Goal: Task Accomplishment & Management: Manage account settings

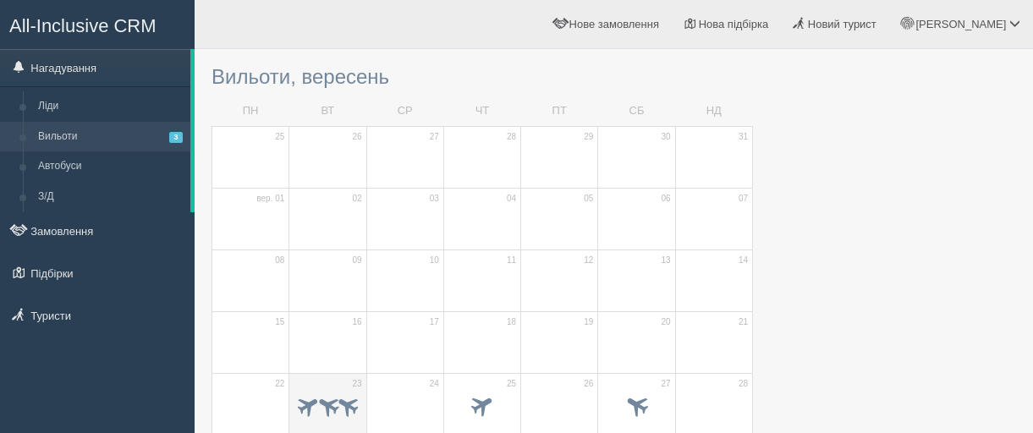
scroll to position [254, 0]
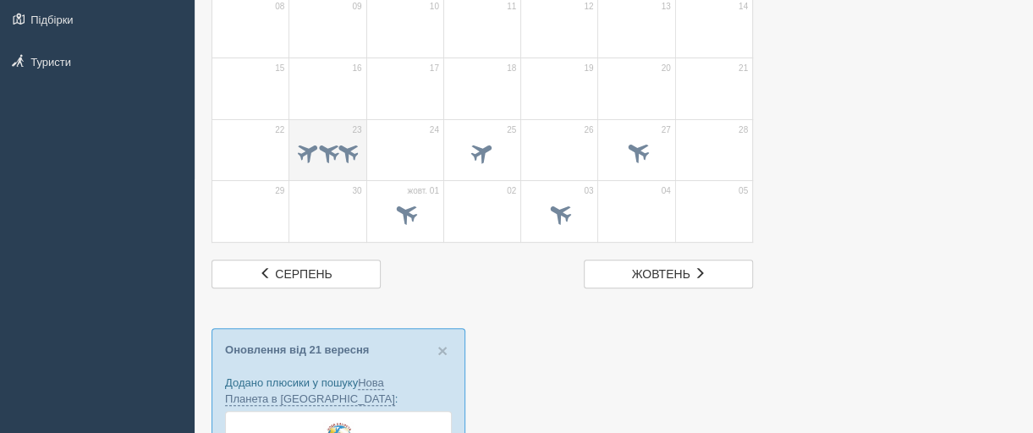
click at [337, 128] on td "23" at bounding box center [327, 150] width 77 height 62
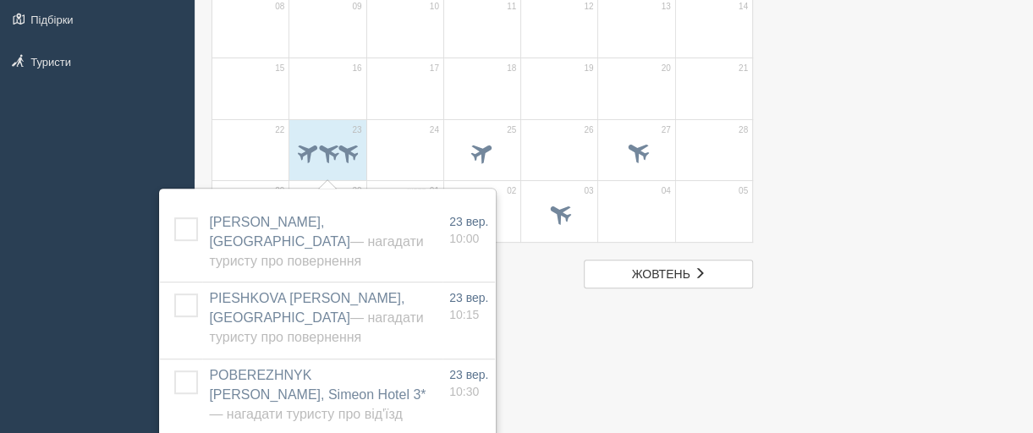
click at [78, 187] on div "All-Inclusive CRM Нагадування Ліди Вильоти 3 Автобуси З/Д" at bounding box center [516, 365] width 1033 height 1239
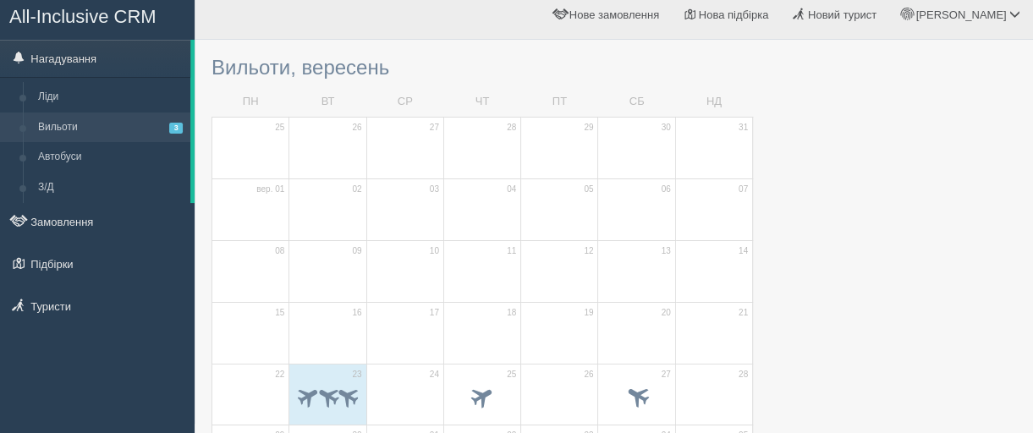
scroll to position [0, 0]
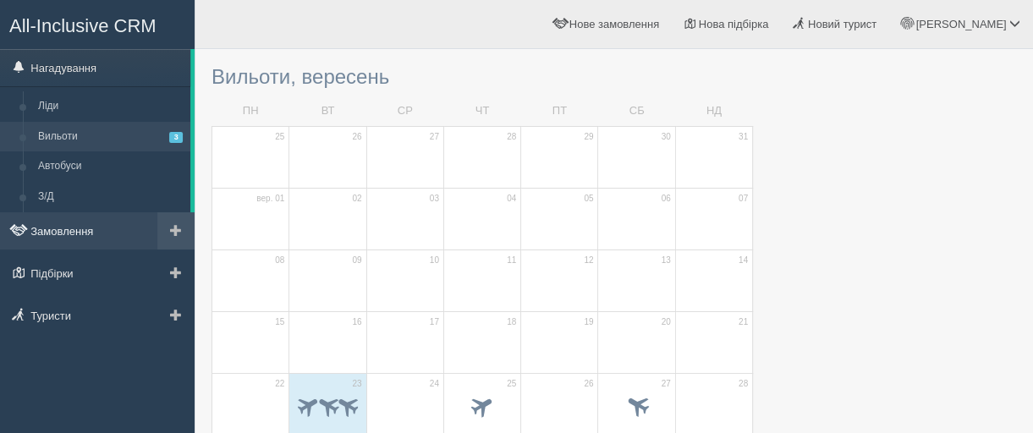
click at [74, 223] on link "Замовлення" at bounding box center [97, 230] width 195 height 37
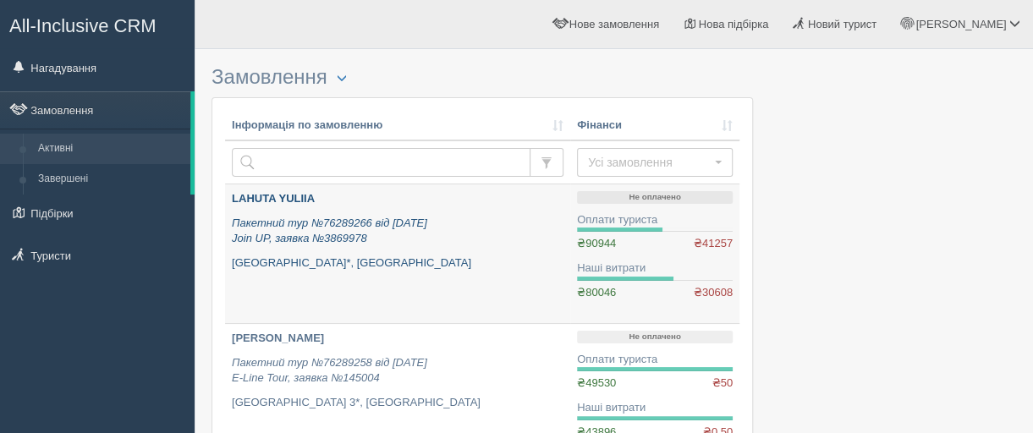
click at [296, 197] on b "LAHUTA YULIIA" at bounding box center [273, 198] width 83 height 13
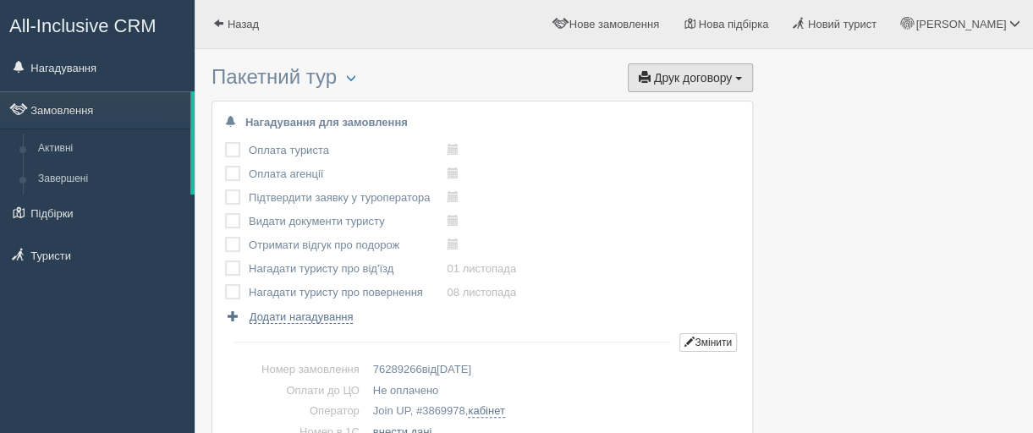
click at [685, 82] on span "Друк договору" at bounding box center [693, 78] width 78 height 14
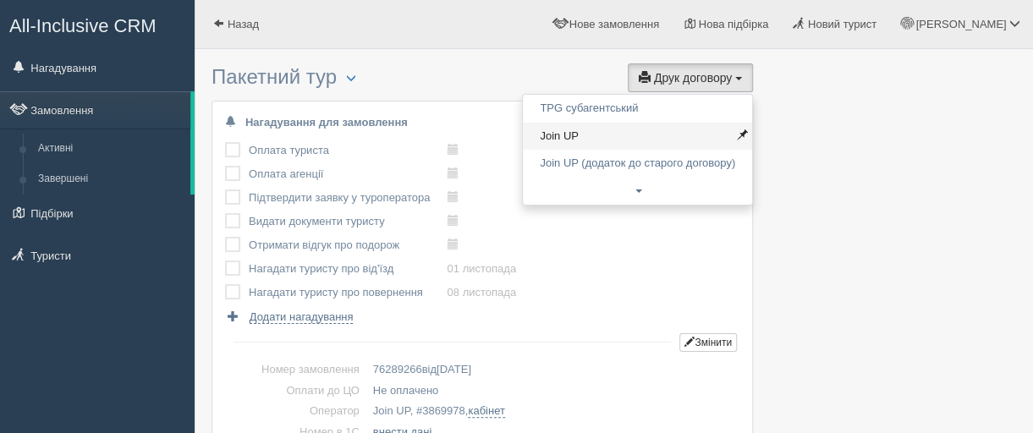
click at [569, 131] on link "Join UP" at bounding box center [637, 137] width 229 height 28
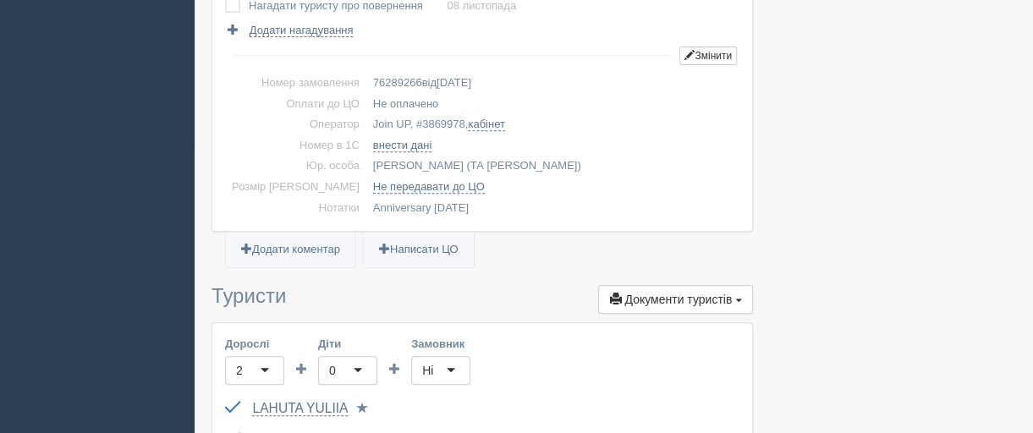
scroll to position [423, 0]
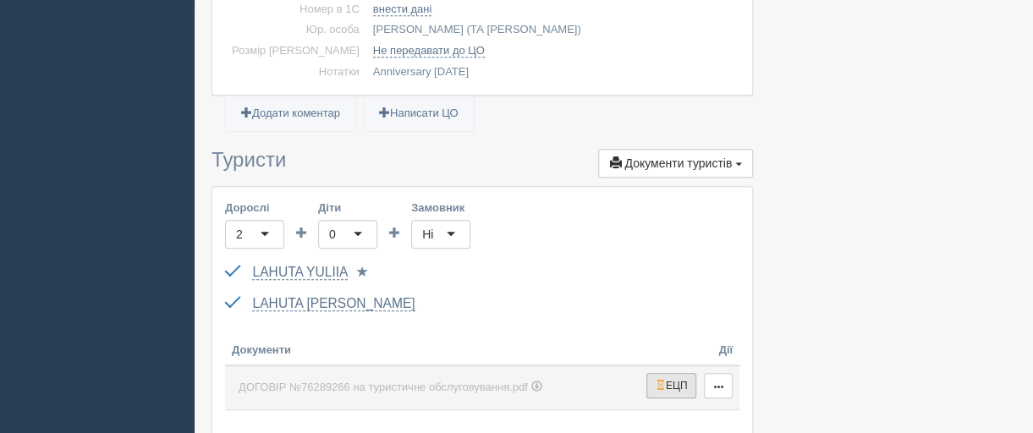
click at [673, 382] on button "ЕЦП" at bounding box center [671, 385] width 51 height 25
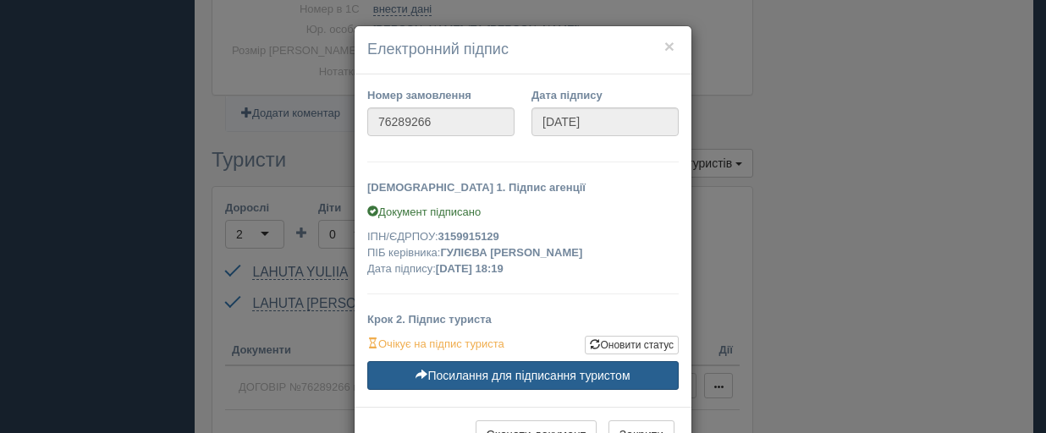
click at [453, 373] on link "Посилання для підписання туристом" at bounding box center [522, 375] width 311 height 29
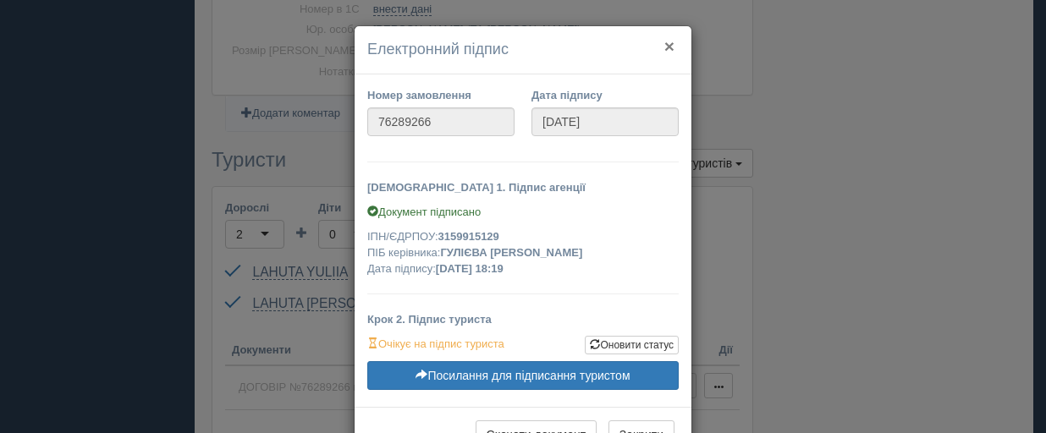
click at [667, 43] on button "×" at bounding box center [669, 46] width 10 height 18
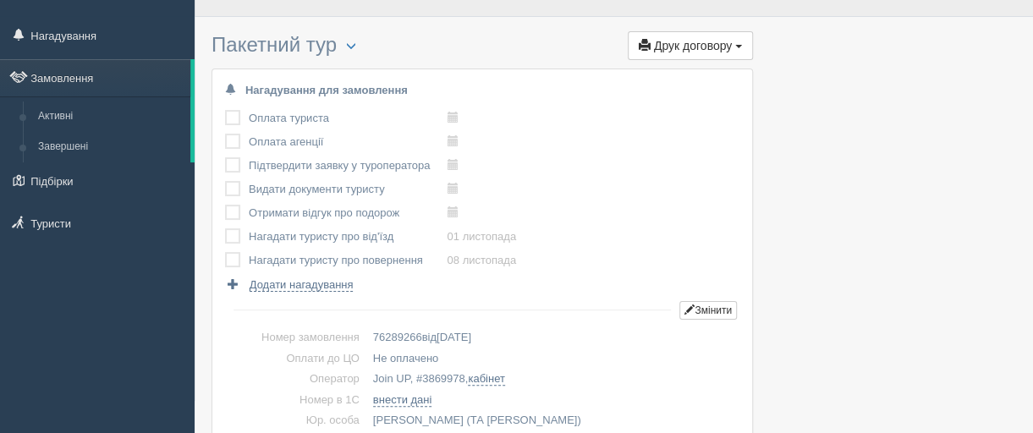
scroll to position [0, 0]
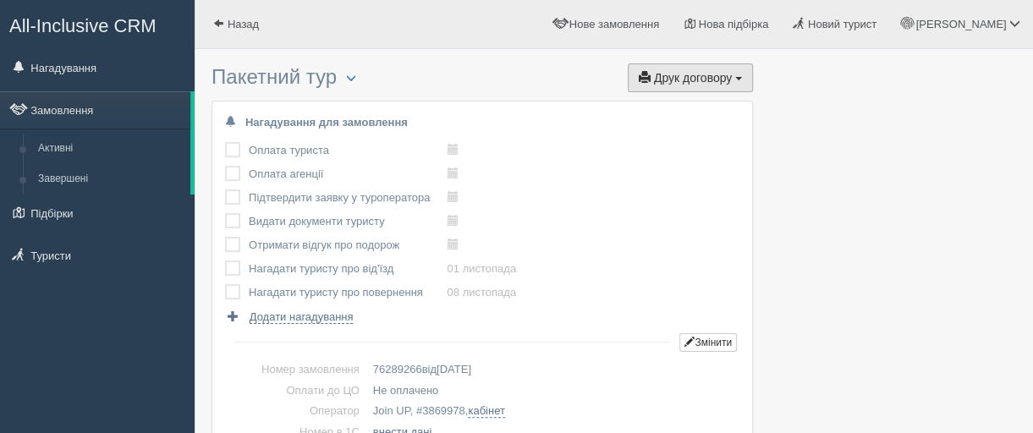
click at [679, 80] on span "Друк договору" at bounding box center [693, 78] width 78 height 14
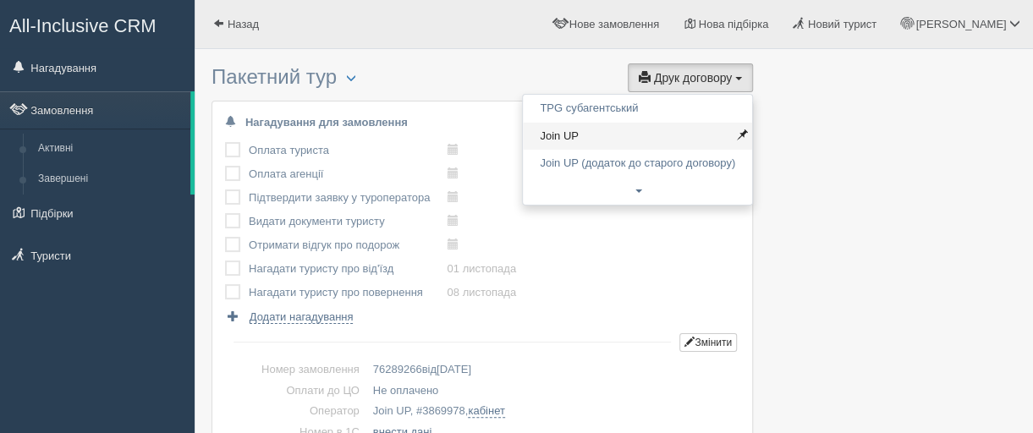
click at [561, 136] on link "Join UP" at bounding box center [637, 137] width 229 height 28
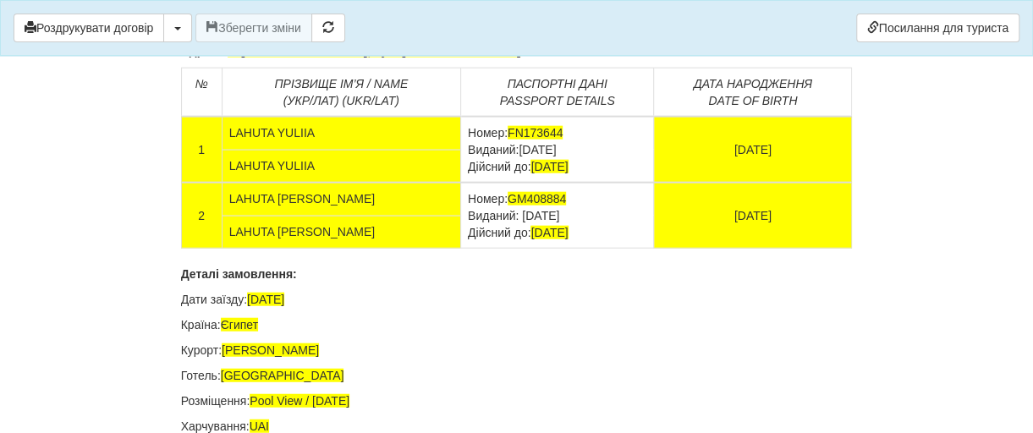
scroll to position [11251, 0]
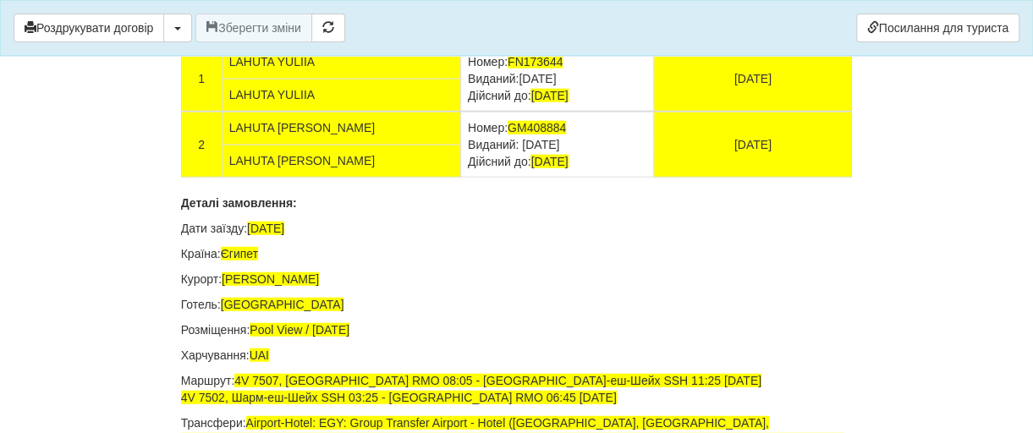
click at [562, 178] on td "Номер: GM408884 Виданий: [DATE] Дійсний до: [DATE]" at bounding box center [556, 145] width 193 height 66
click at [254, 31] on button "Зберегти зміни" at bounding box center [253, 28] width 117 height 29
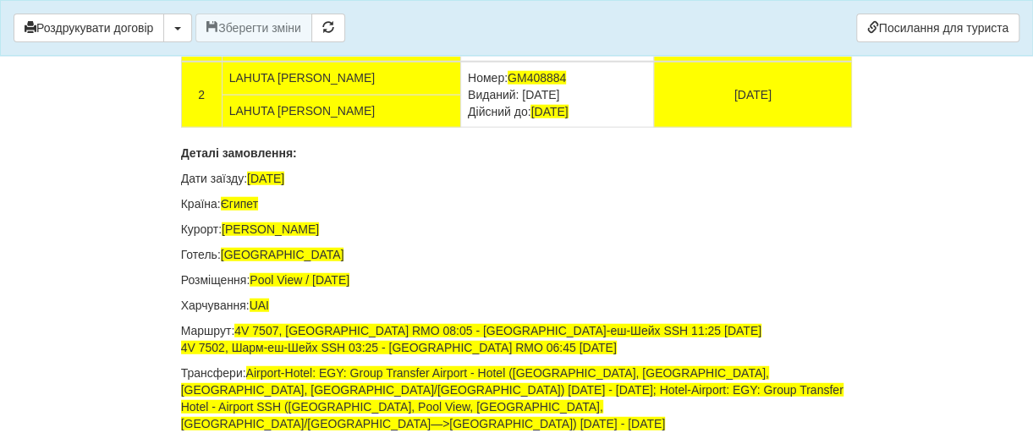
scroll to position [11504, 0]
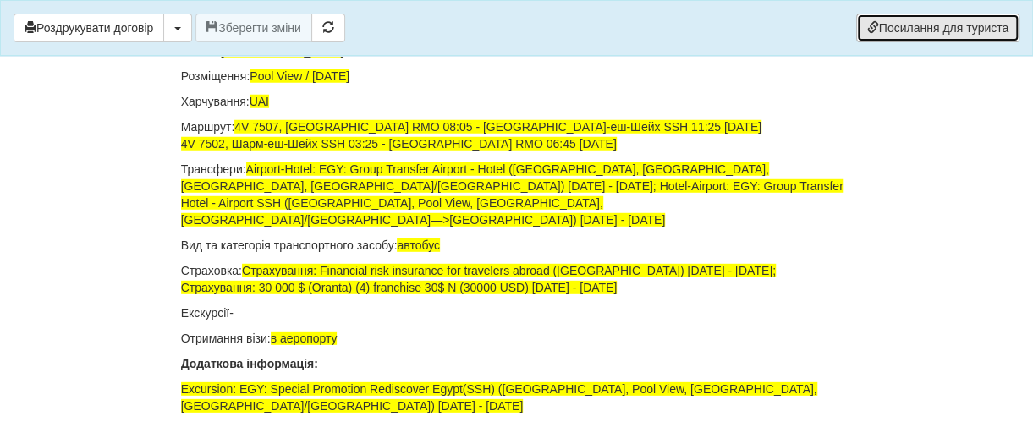
click at [934, 22] on link "Посилання для туриста" at bounding box center [937, 28] width 163 height 29
